Goal: Transaction & Acquisition: Purchase product/service

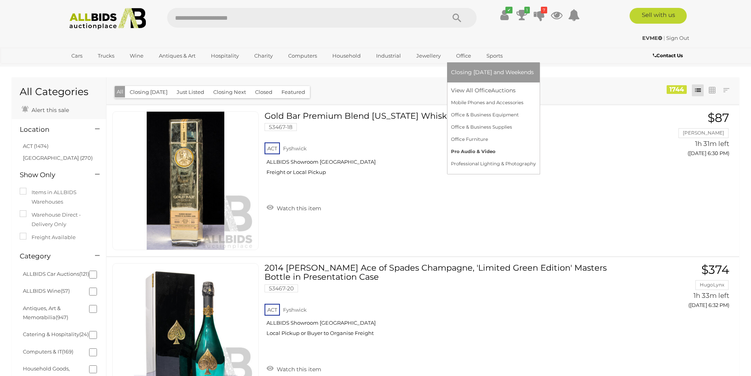
click at [472, 154] on link "Pro Audio & Video" at bounding box center [493, 152] width 85 height 12
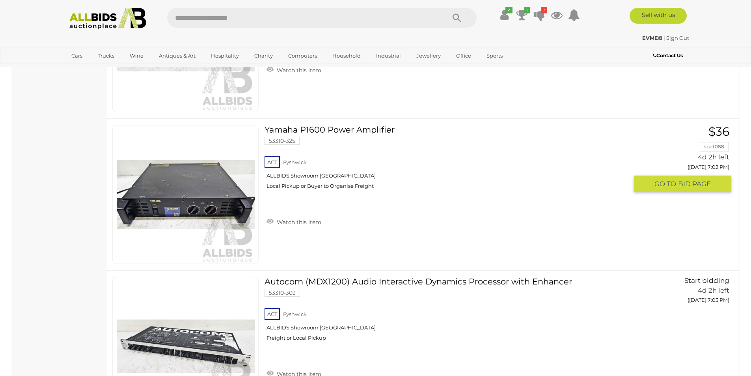
scroll to position [2488, 0]
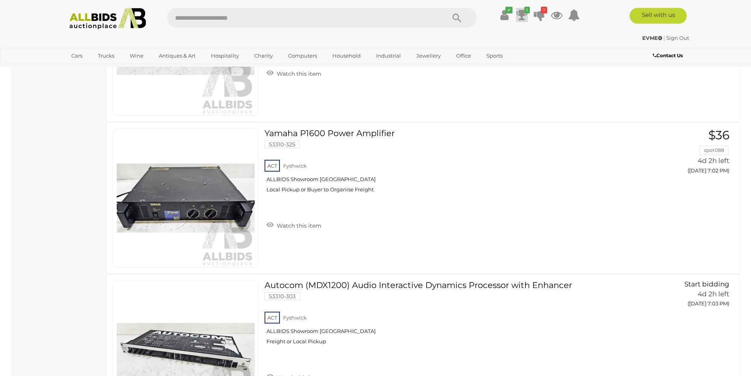
click at [521, 16] on icon at bounding box center [522, 15] width 11 height 14
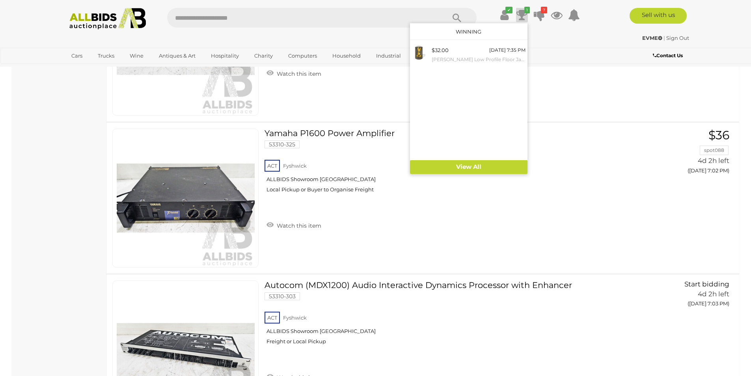
click at [594, 38] on div "EVME | Sign Out" at bounding box center [375, 38] width 627 height 9
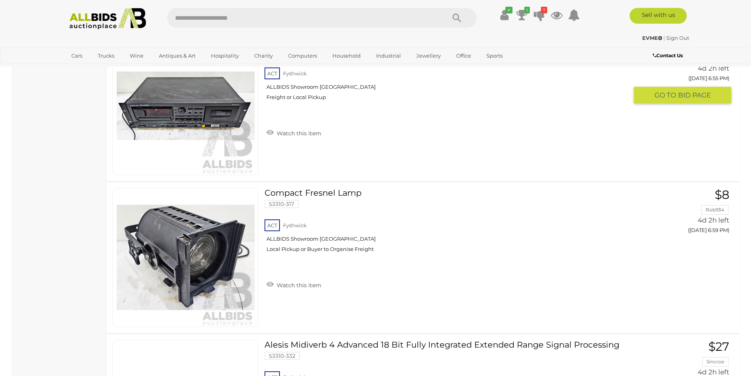
scroll to position [1896, 0]
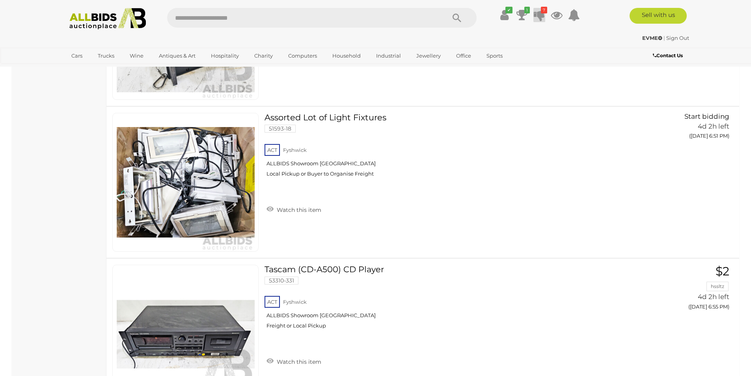
click at [539, 18] on icon at bounding box center [539, 15] width 11 height 14
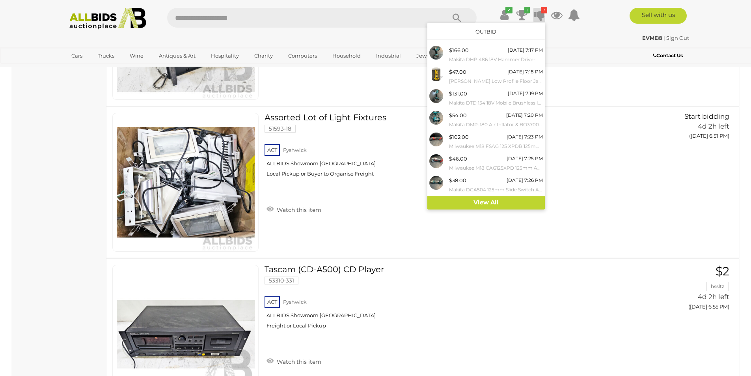
click at [603, 43] on div "EVME | Sign Out EVME | Sign Out" at bounding box center [375, 40] width 631 height 16
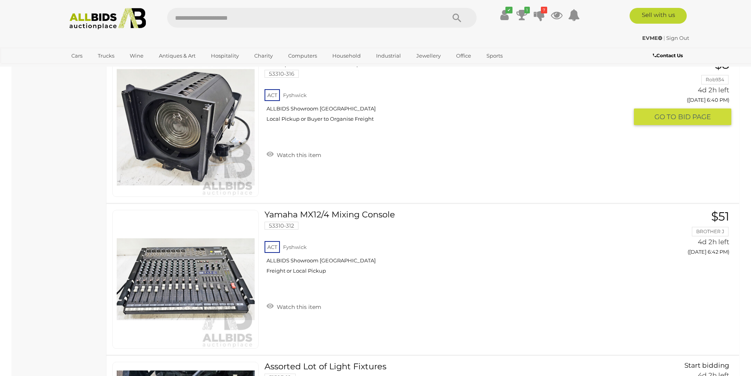
scroll to position [792, 0]
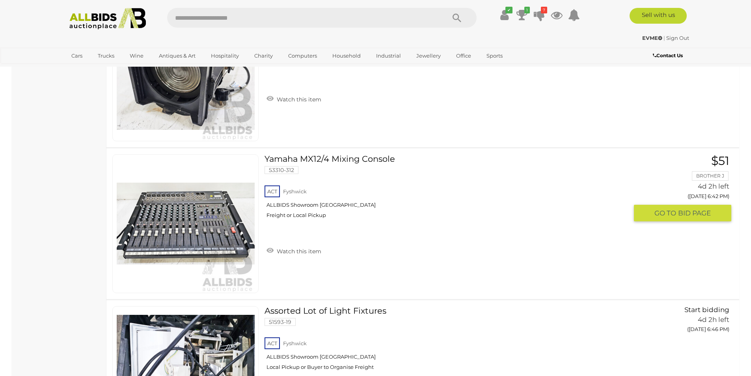
click at [348, 160] on link "Yamaha MX12/4 Mixing Console 53310-312 ACT Fyshwick ALLBIDS Showroom Fyshwick" at bounding box center [449, 189] width 357 height 70
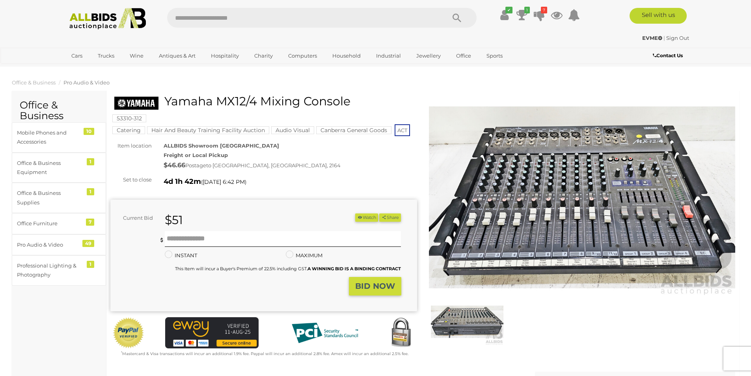
click at [550, 186] on img at bounding box center [582, 198] width 307 height 198
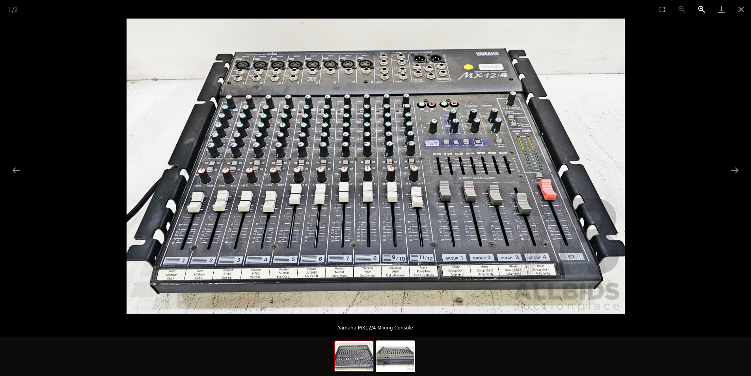
click at [701, 9] on button "Zoom in" at bounding box center [702, 9] width 20 height 19
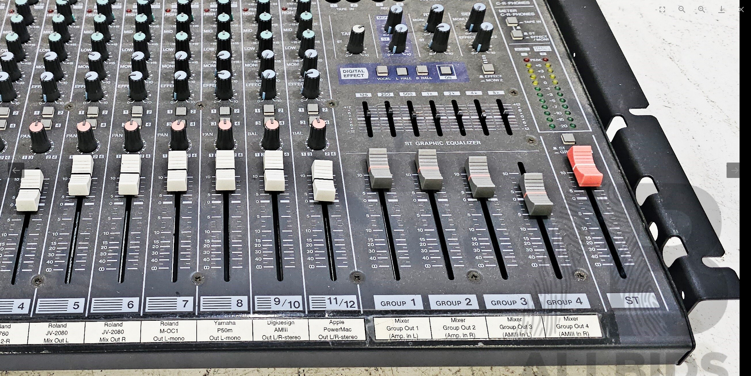
drag, startPoint x: 536, startPoint y: 175, endPoint x: 343, endPoint y: 139, distance: 196.6
click at [343, 139] on img at bounding box center [240, 119] width 997 height 591
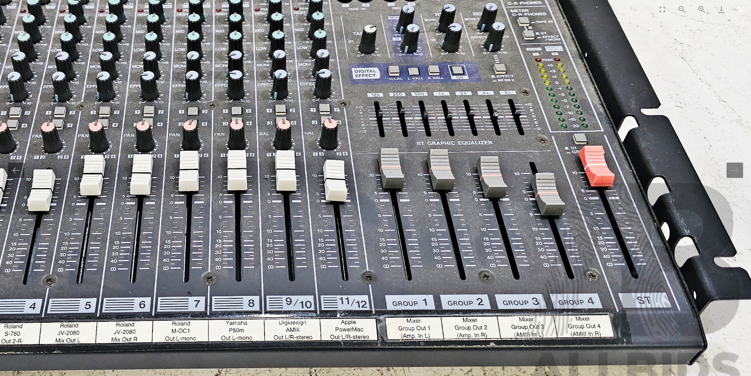
click at [739, 12] on button "Close gallery" at bounding box center [742, 9] width 20 height 19
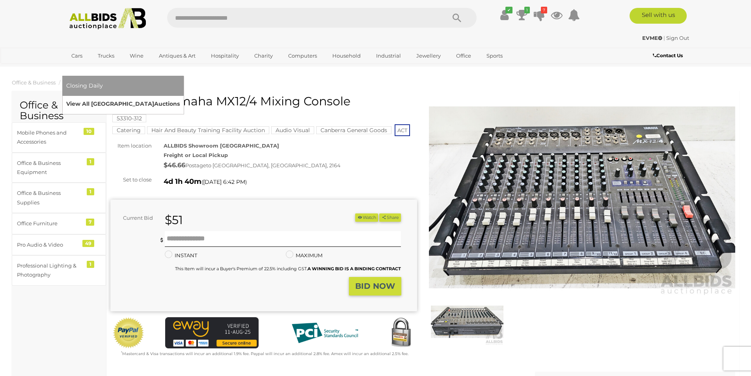
click at [180, 98] on link "View All Sydney Auctions" at bounding box center [123, 104] width 114 height 12
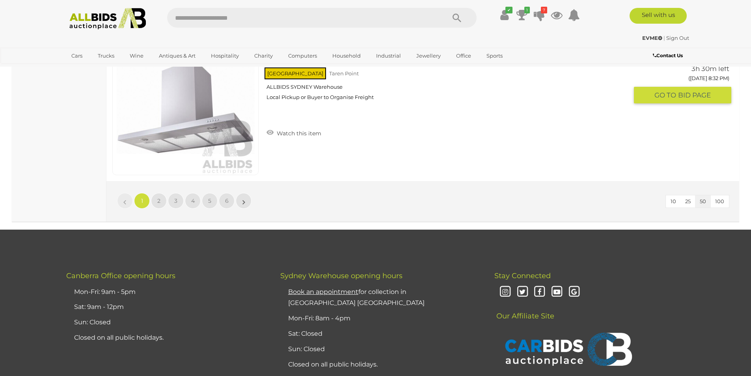
scroll to position [7496, 0]
